Goal: Information Seeking & Learning: Learn about a topic

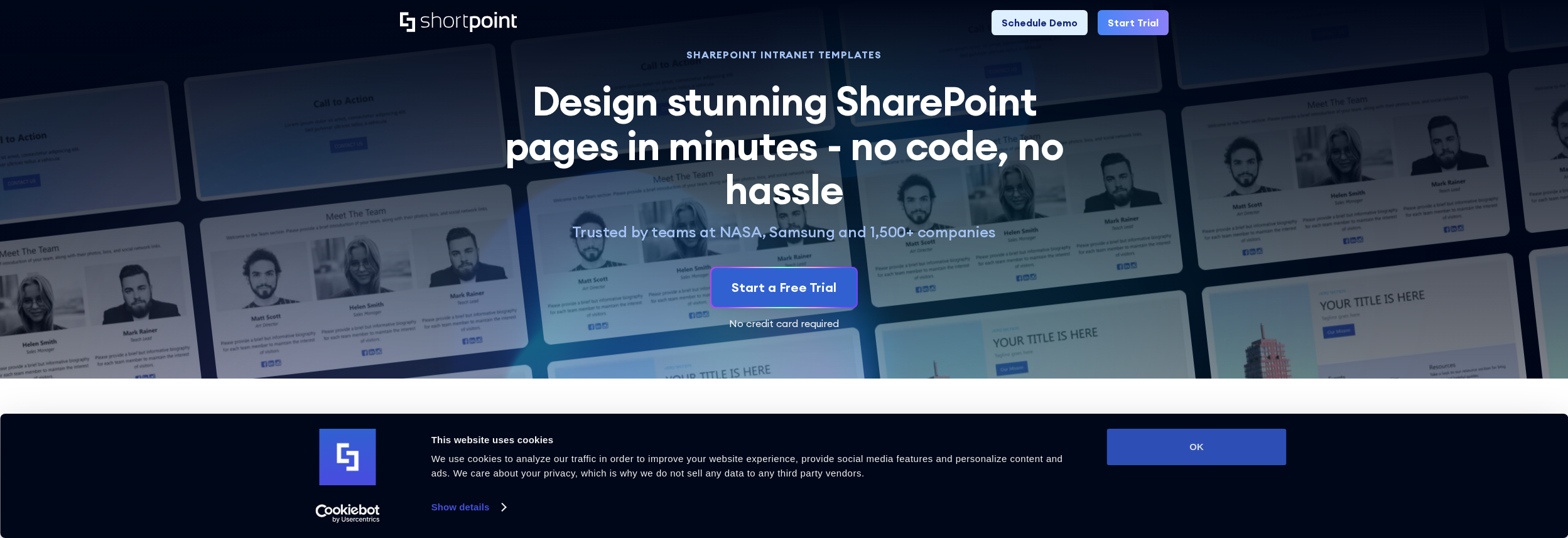
click at [1156, 451] on button "OK" at bounding box center [1197, 447] width 179 height 36
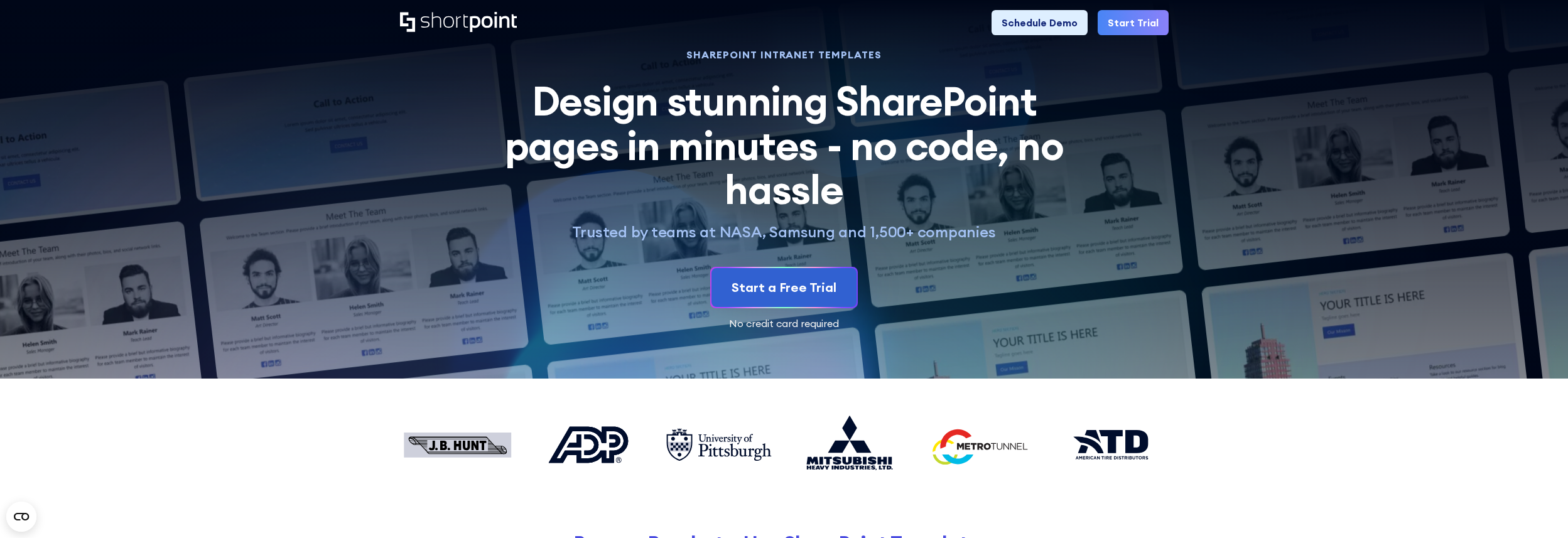
click at [442, 12] on icon "Home" at bounding box center [459, 21] width 117 height 20
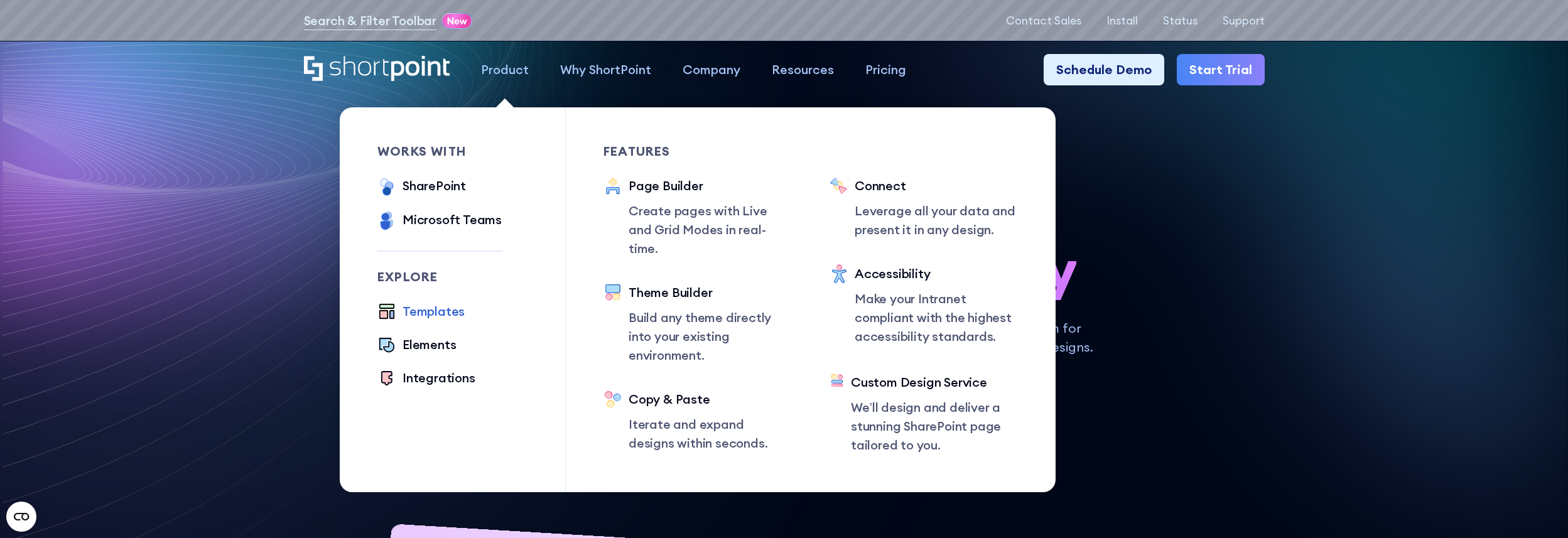
click at [445, 313] on div "Templates" at bounding box center [433, 311] width 62 height 19
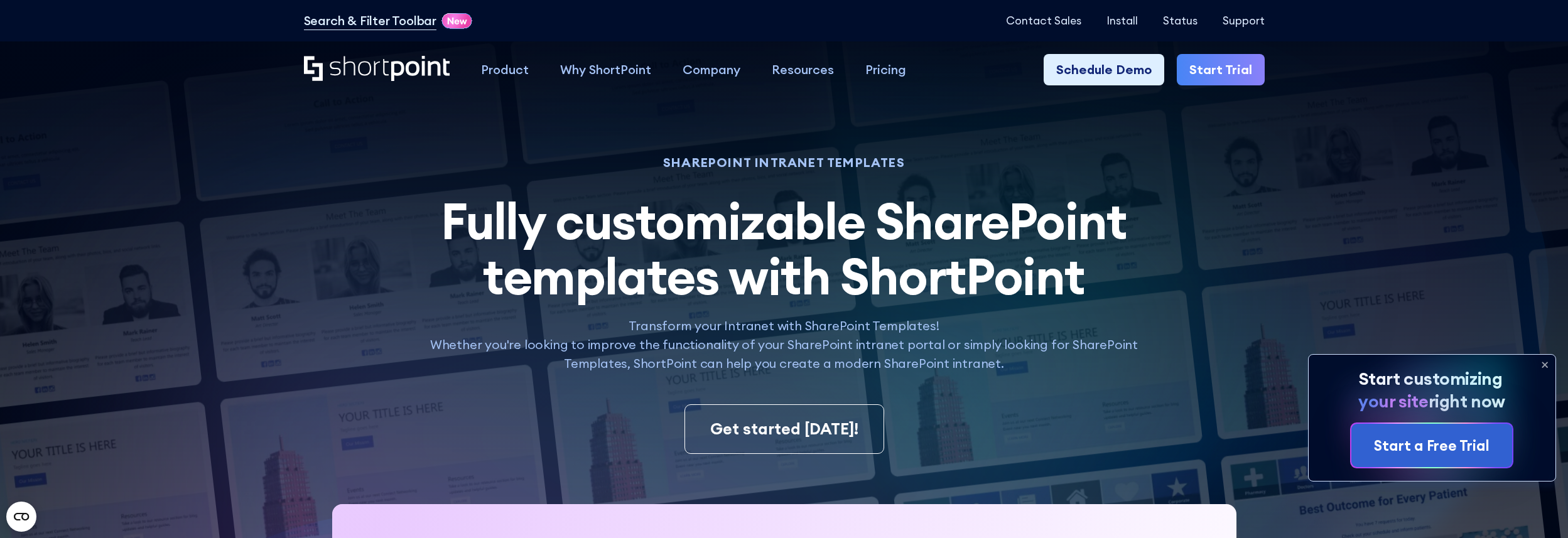
scroll to position [146, 0]
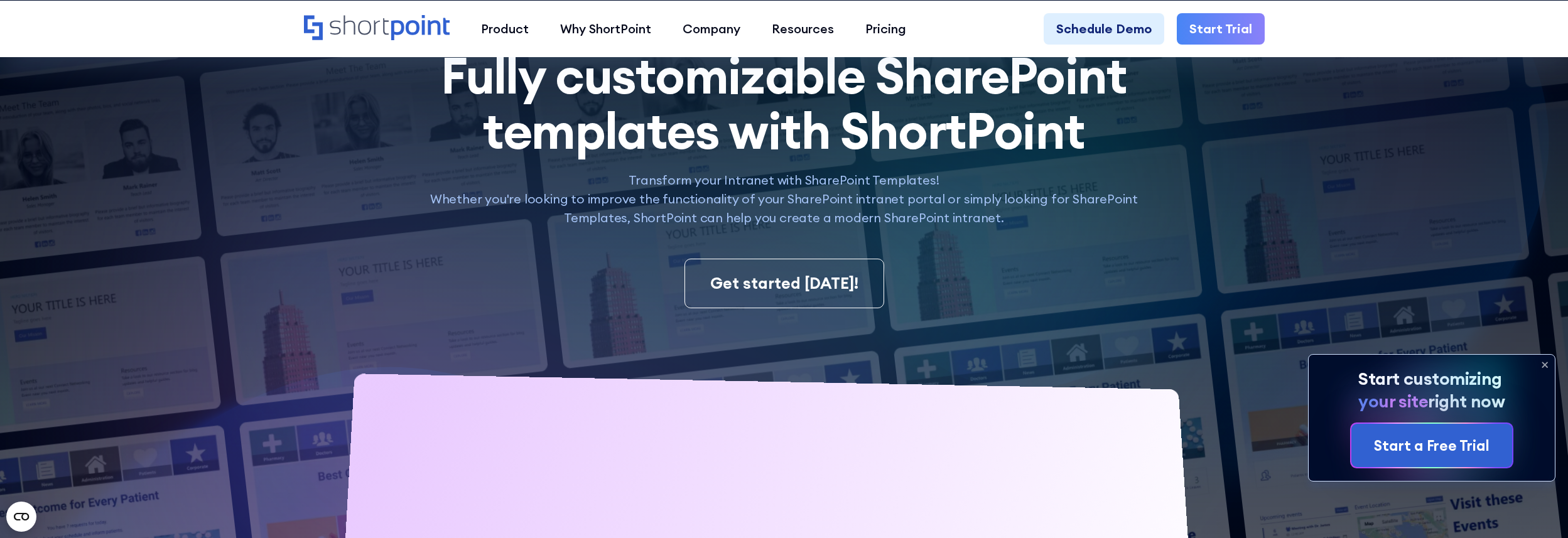
click at [1544, 364] on icon at bounding box center [1544, 365] width 5 height 5
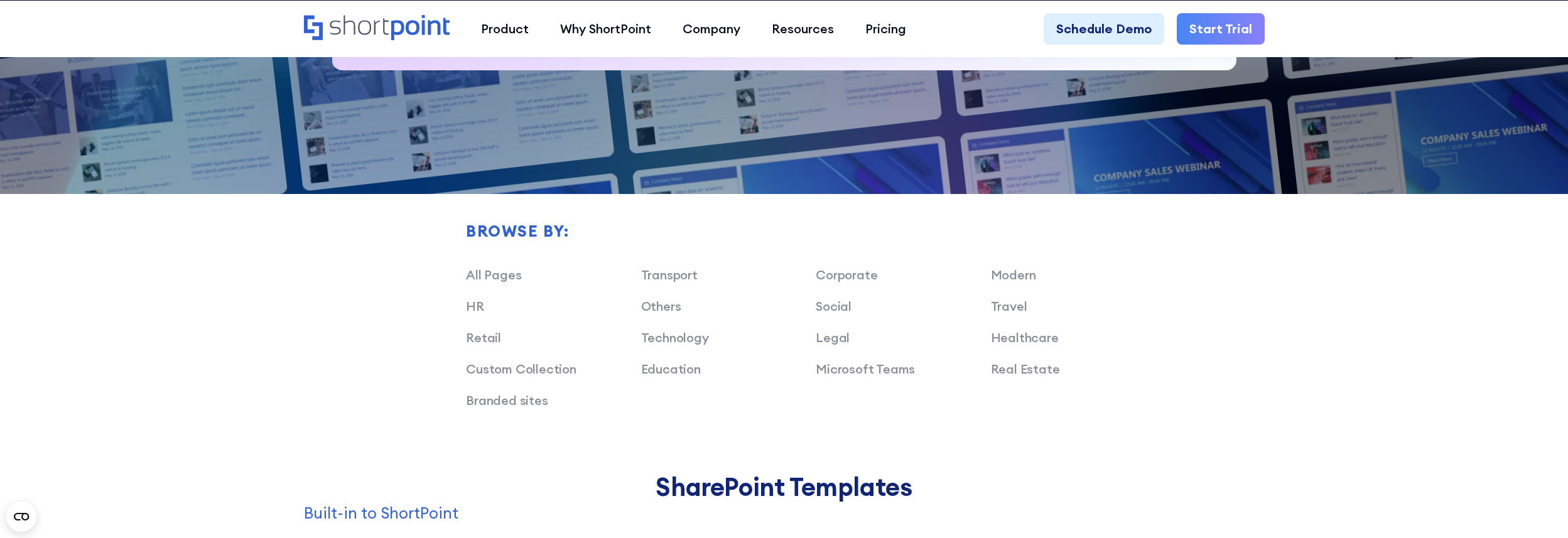
scroll to position [1072, 0]
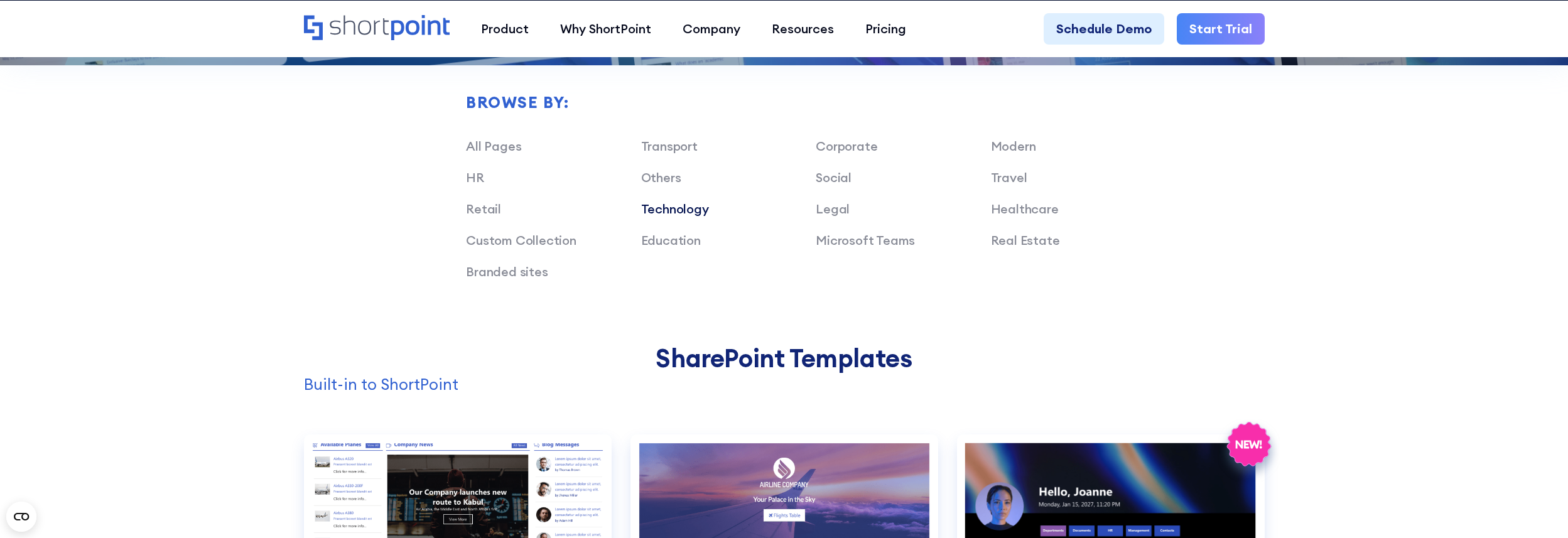
click at [659, 212] on link "Technology" at bounding box center [675, 208] width 68 height 16
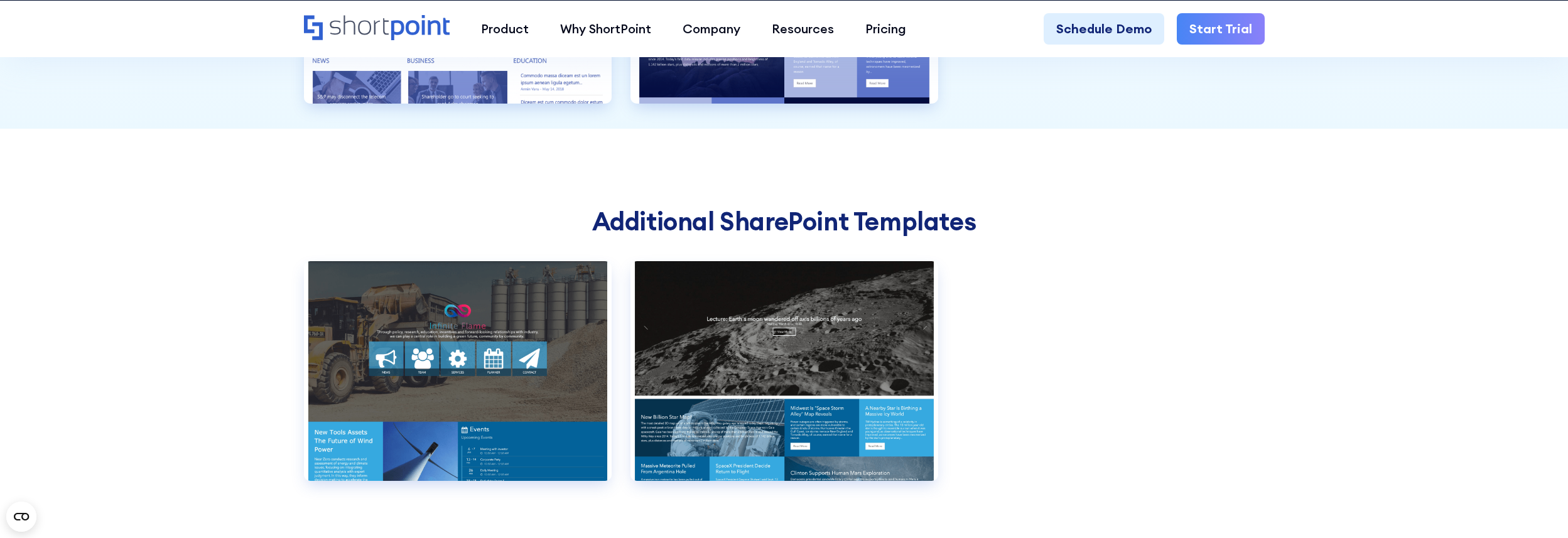
scroll to position [1778, 0]
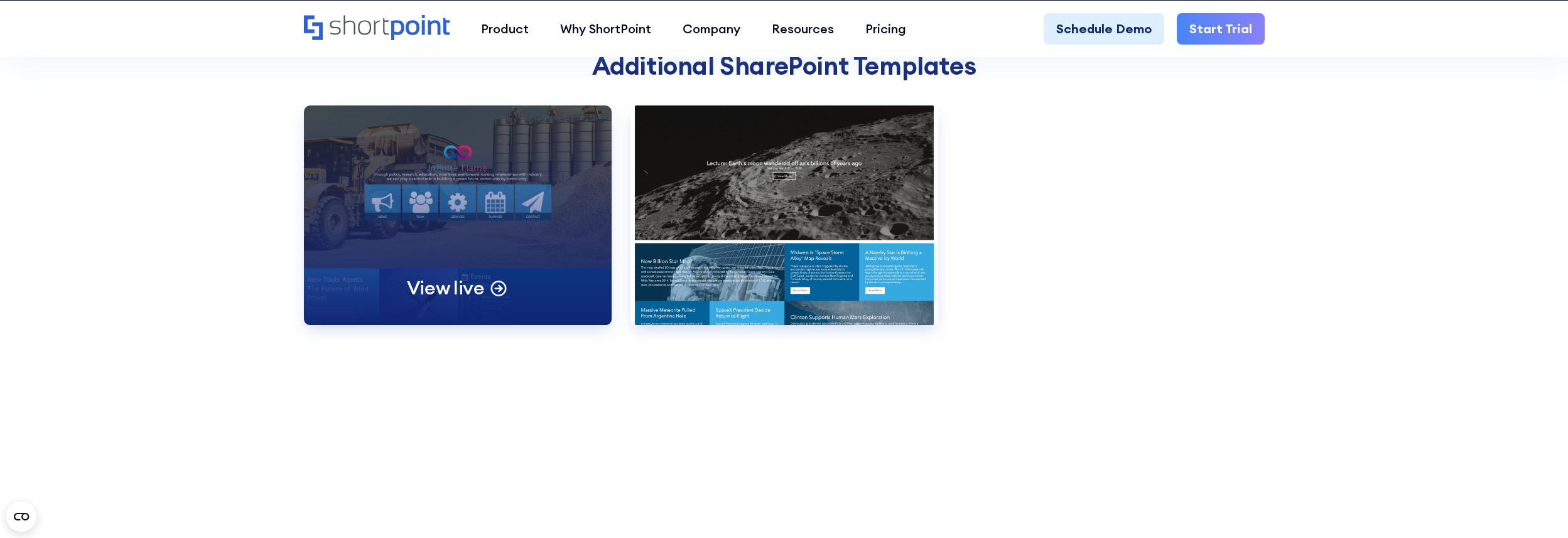
click at [466, 222] on div "View live" at bounding box center [457, 215] width 307 height 220
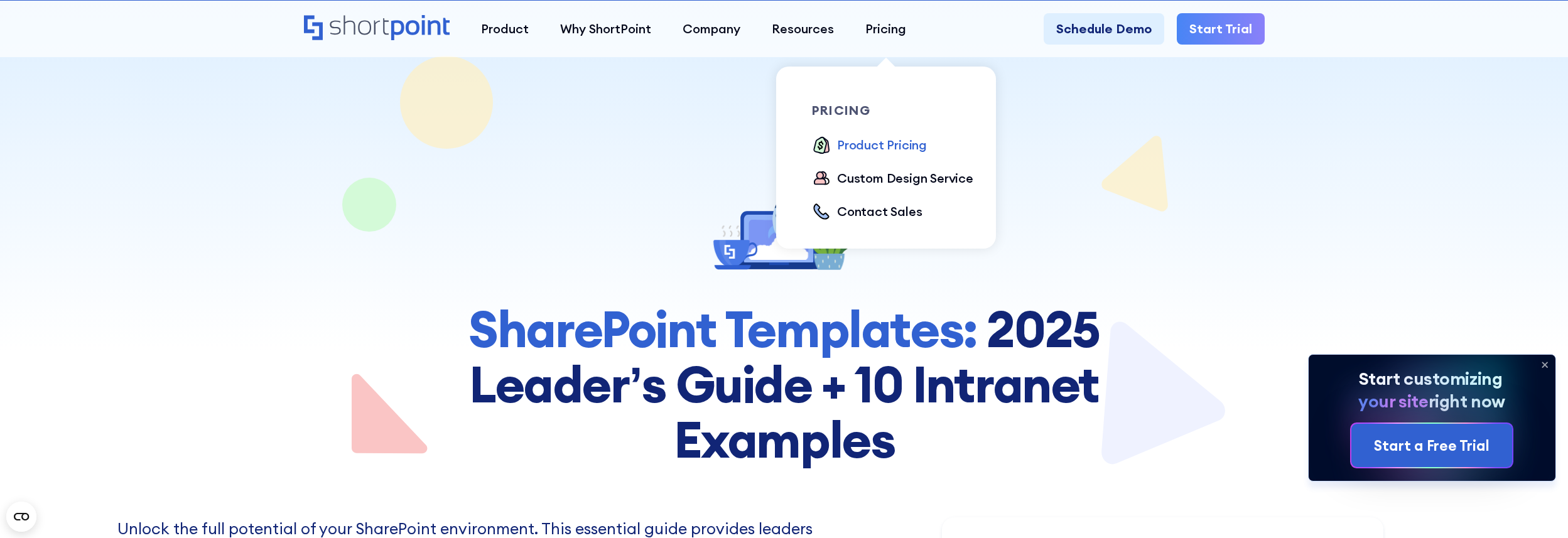
click at [895, 140] on div "Product Pricing" at bounding box center [882, 144] width 90 height 19
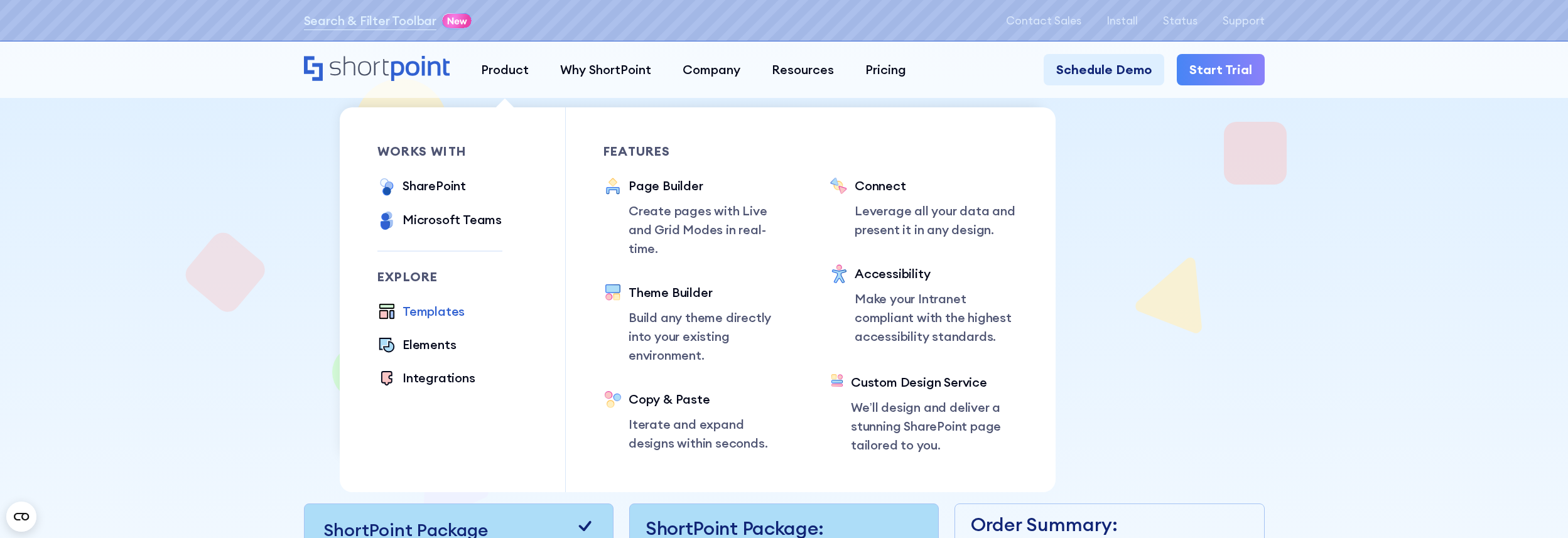
click at [451, 314] on div "Templates" at bounding box center [433, 311] width 62 height 19
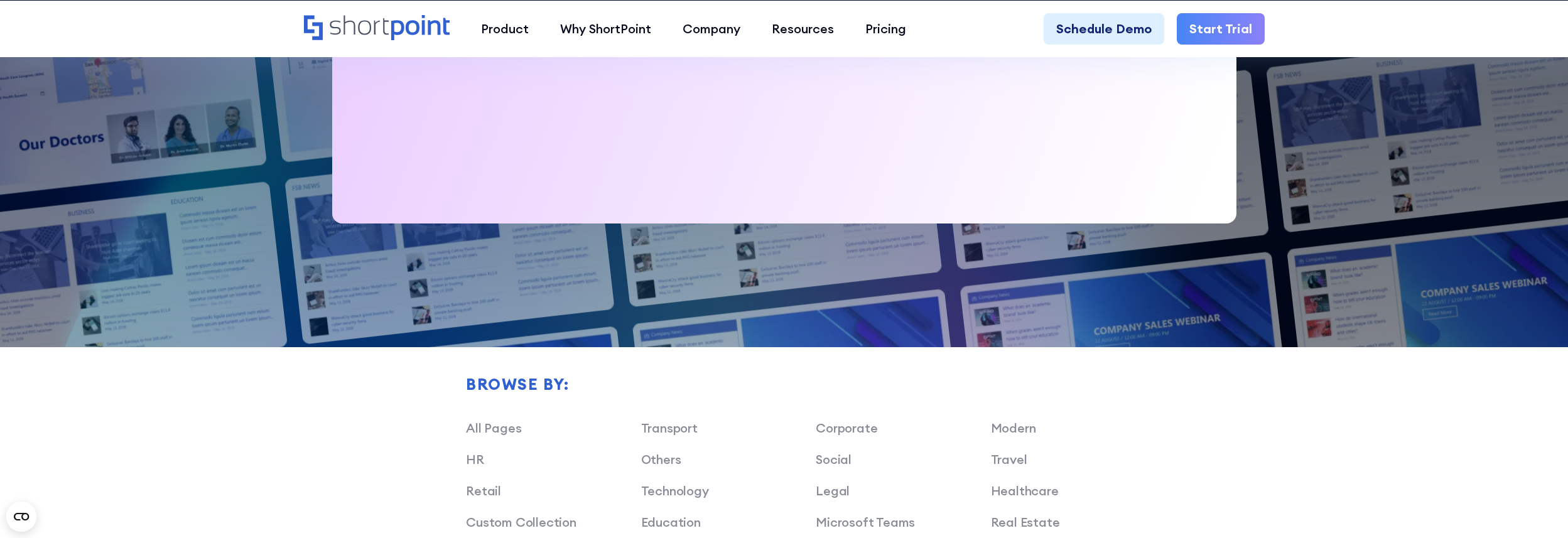
scroll to position [918, 0]
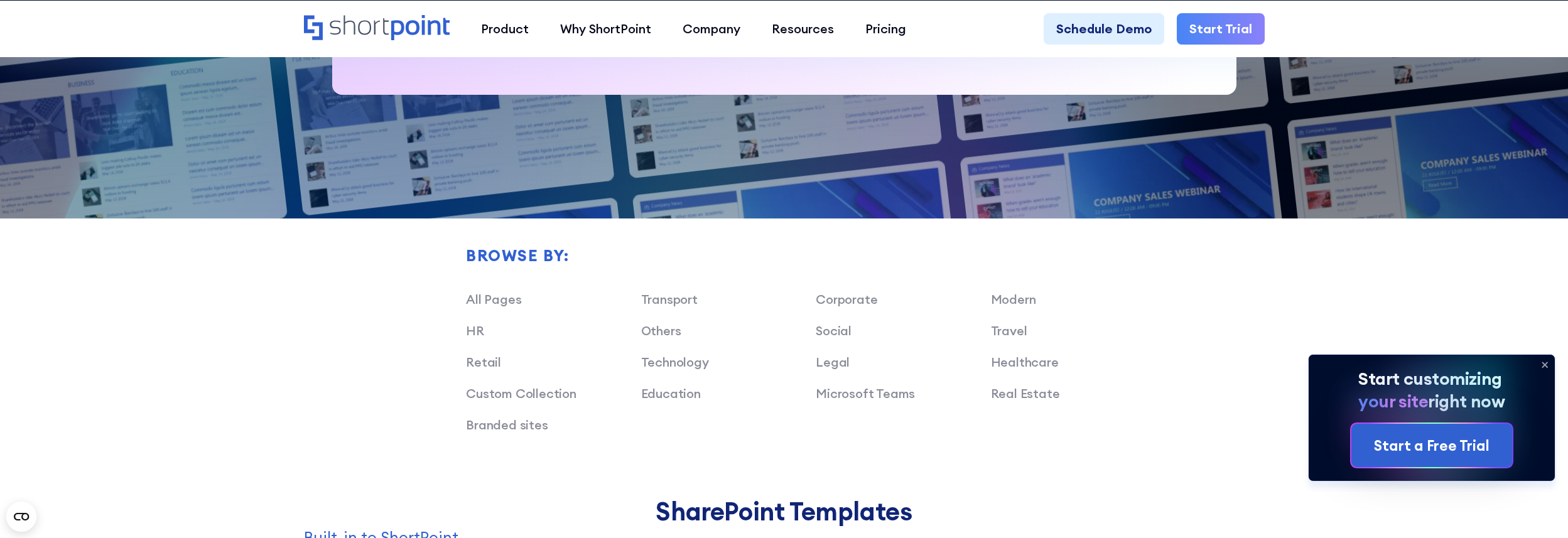
click at [1544, 365] on icon at bounding box center [1544, 365] width 5 height 5
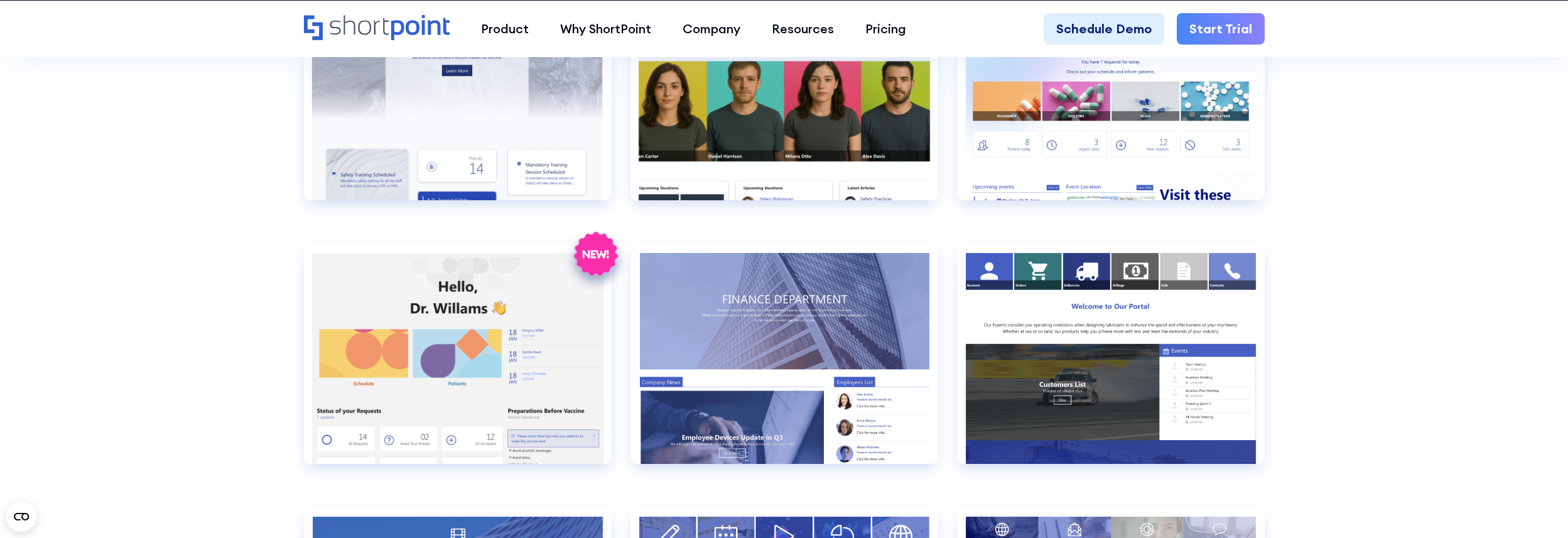
scroll to position [2387, 0]
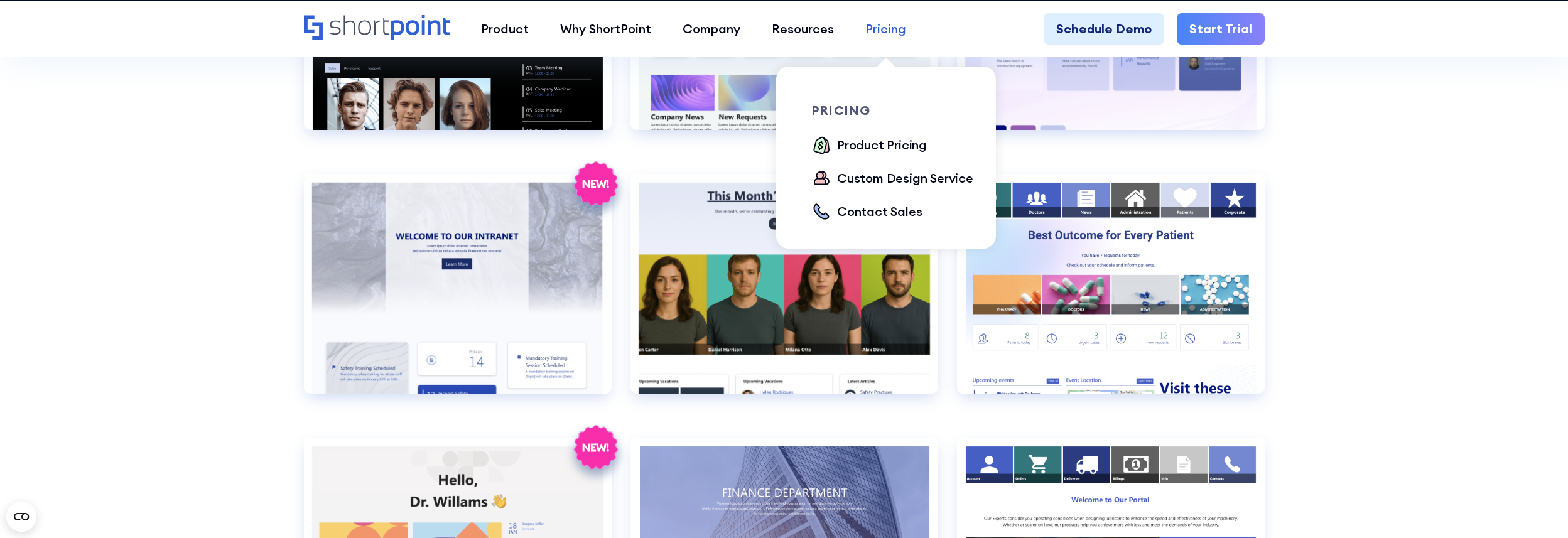
click at [886, 29] on div "Pricing" at bounding box center [885, 28] width 41 height 19
